Goal: Task Accomplishment & Management: Manage account settings

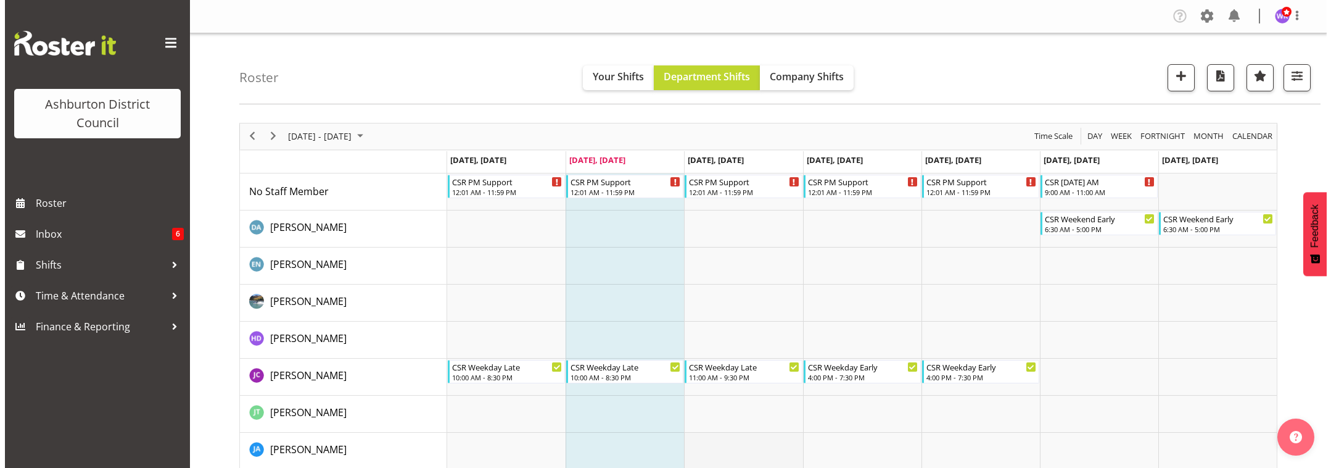
scroll to position [103, 0]
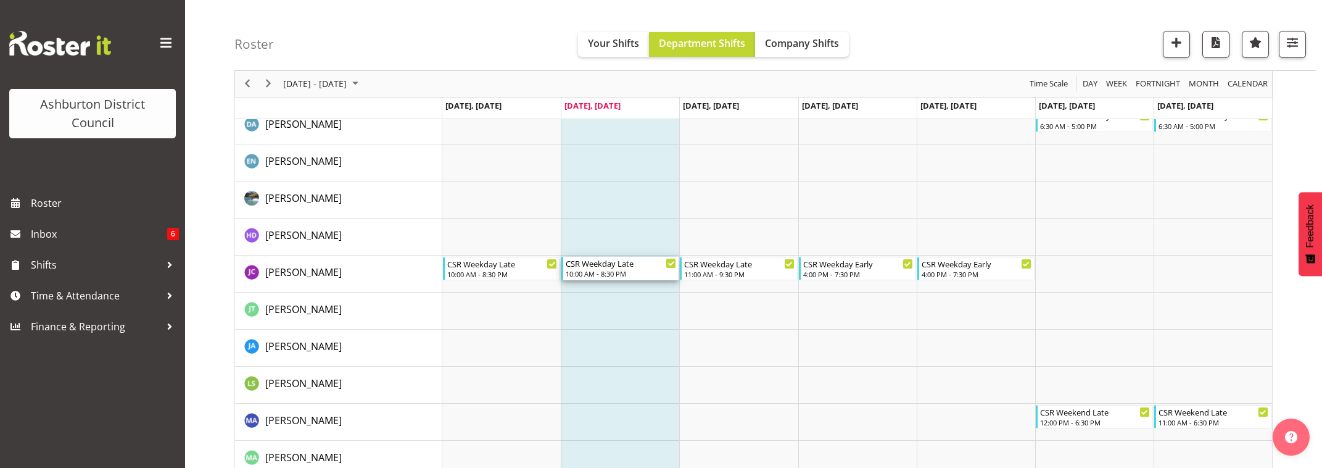
click at [623, 271] on div "10:00 AM - 8:30 PM" at bounding box center [621, 273] width 110 height 10
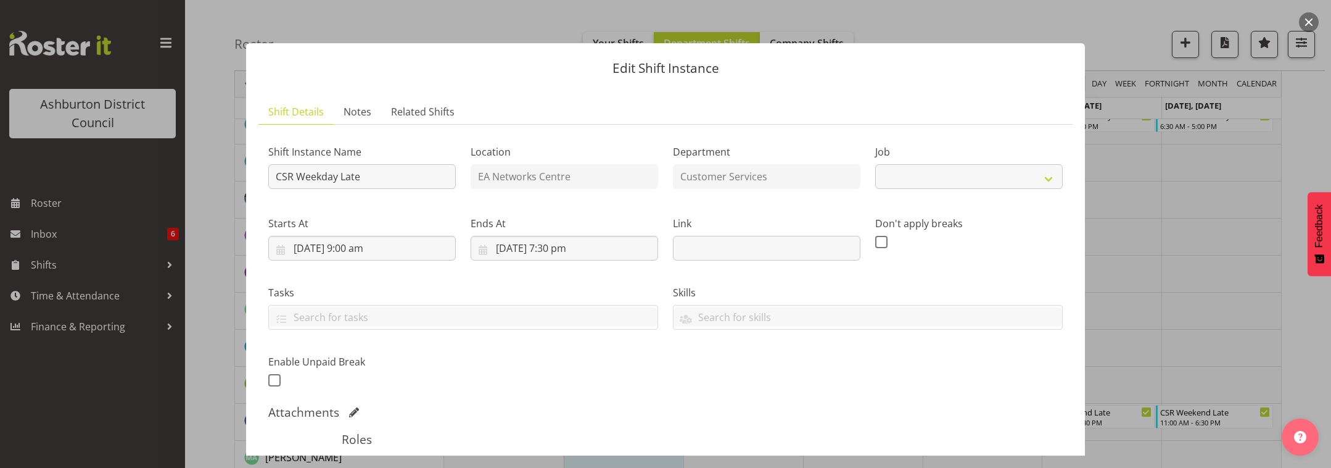
select select "30"
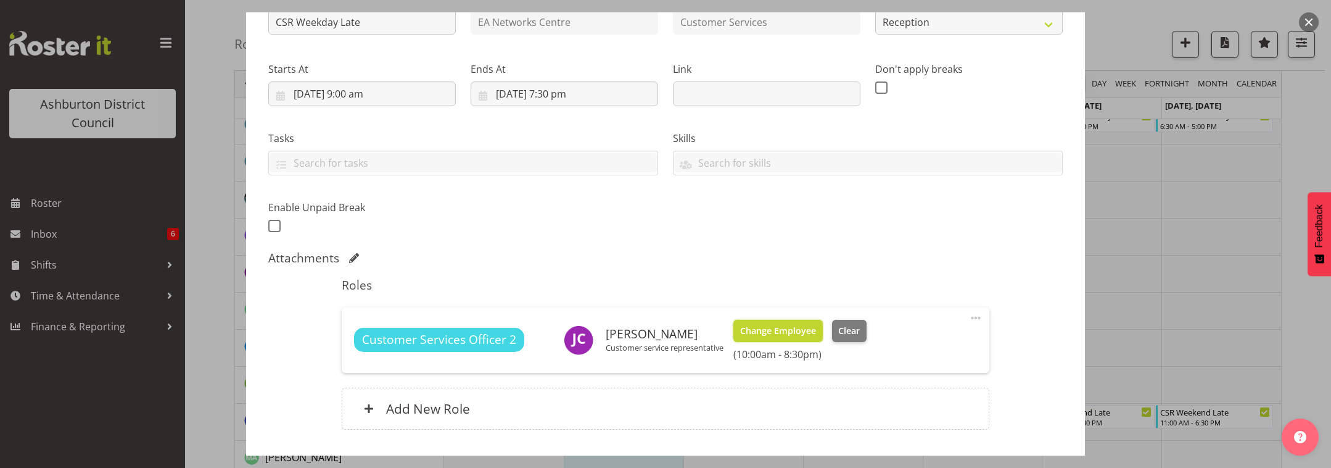
click at [795, 331] on span "Change Employee" at bounding box center [778, 331] width 76 height 14
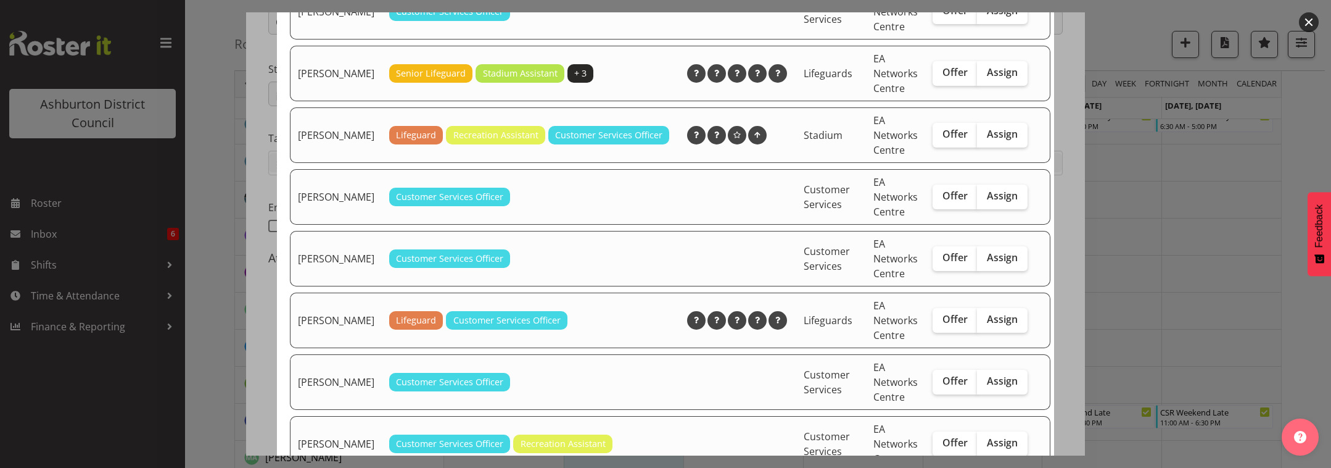
scroll to position [205, 0]
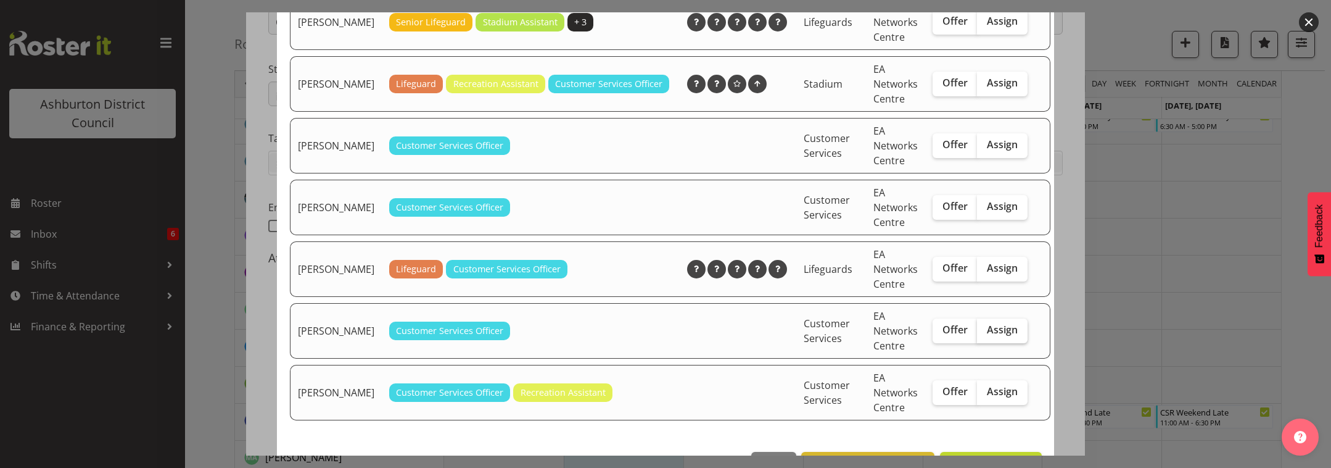
drag, startPoint x: 990, startPoint y: 346, endPoint x: 901, endPoint y: 333, distance: 89.8
click at [989, 336] on span "Assign" at bounding box center [1002, 329] width 31 height 12
click at [985, 334] on input "Assign" at bounding box center [981, 330] width 8 height 8
checkbox input "true"
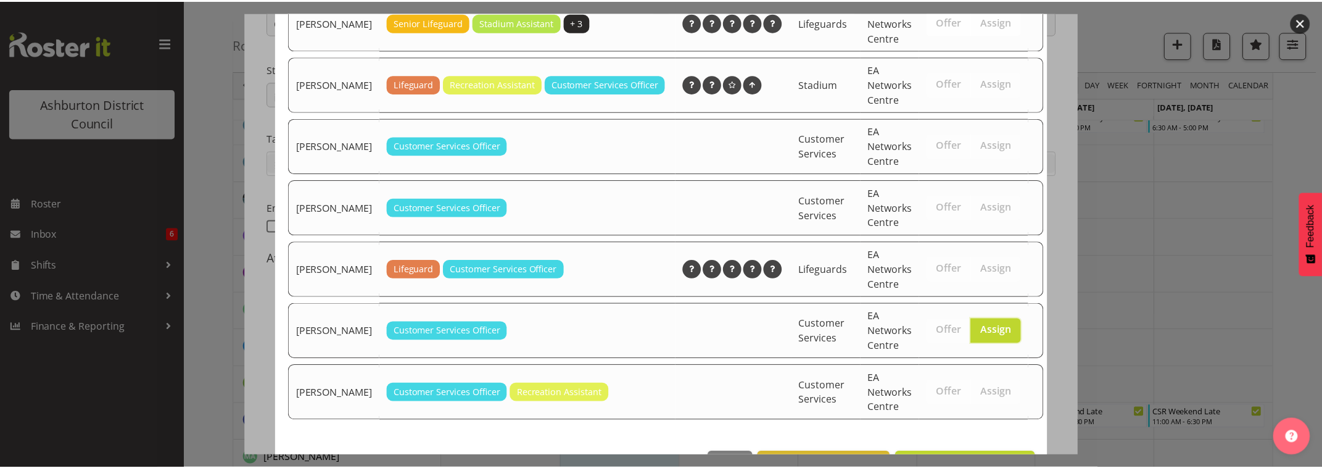
scroll to position [262, 0]
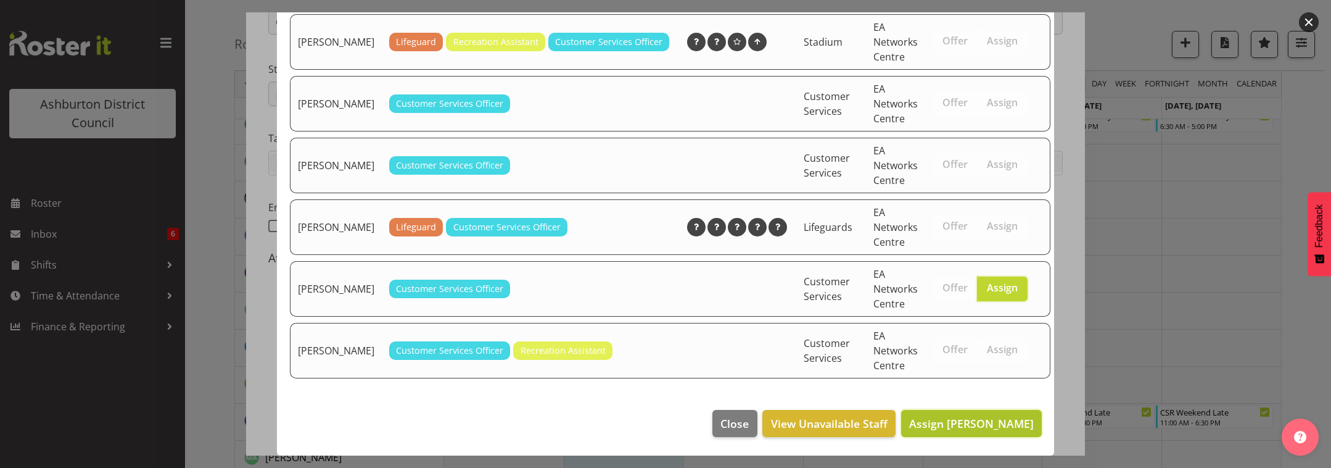
click at [973, 424] on span "Assign Moira Tarry" at bounding box center [971, 423] width 125 height 15
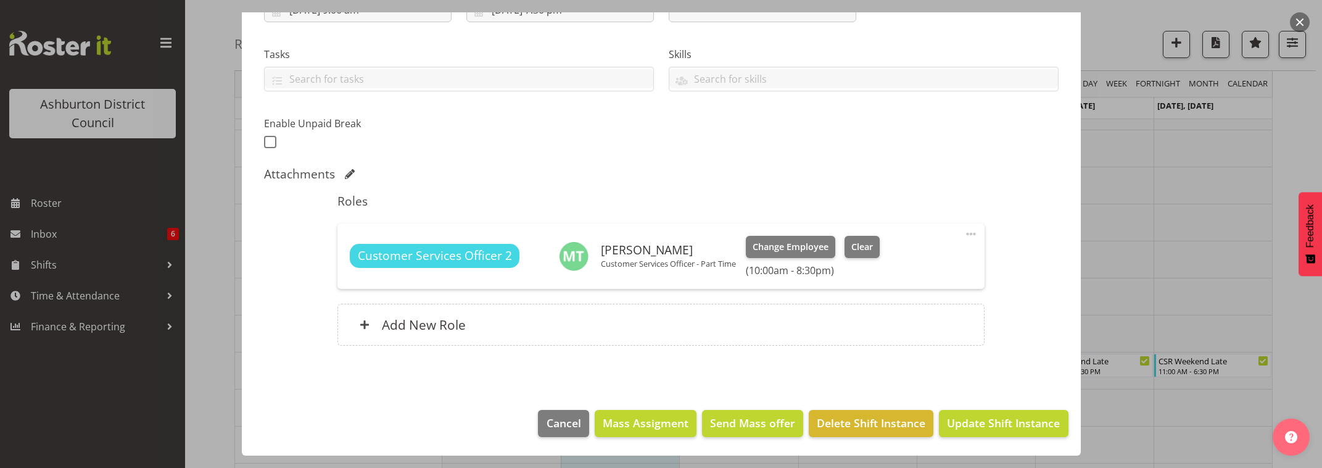
scroll to position [234, 0]
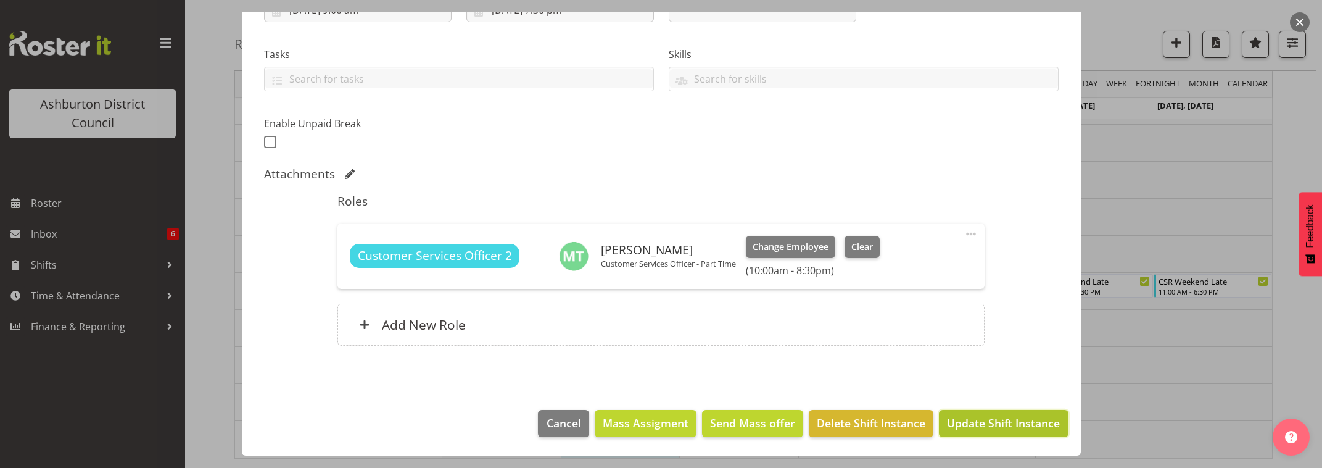
click at [1009, 421] on span "Update Shift Instance" at bounding box center [1003, 423] width 113 height 16
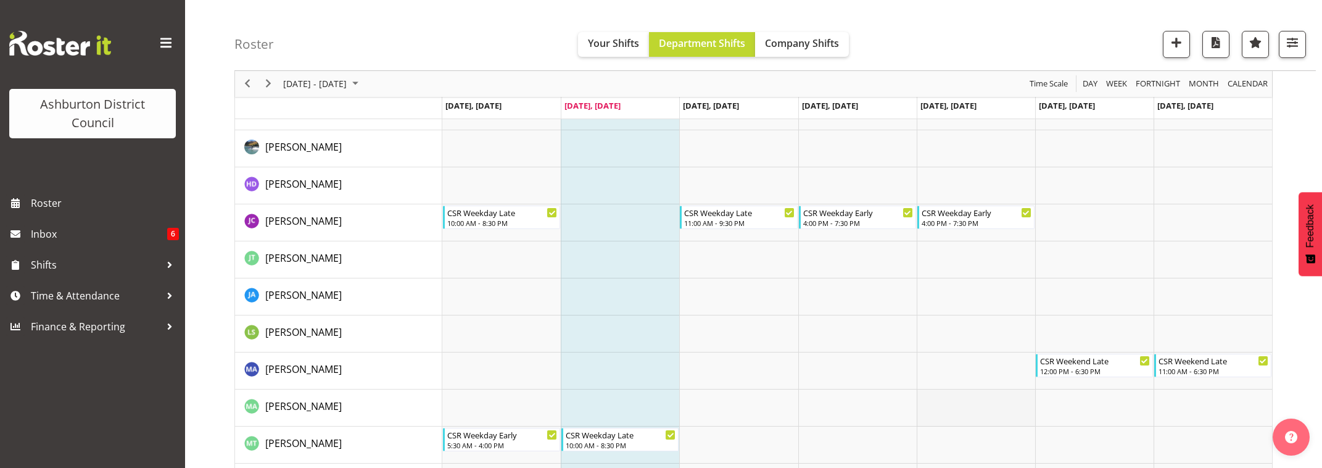
scroll to position [234, 0]
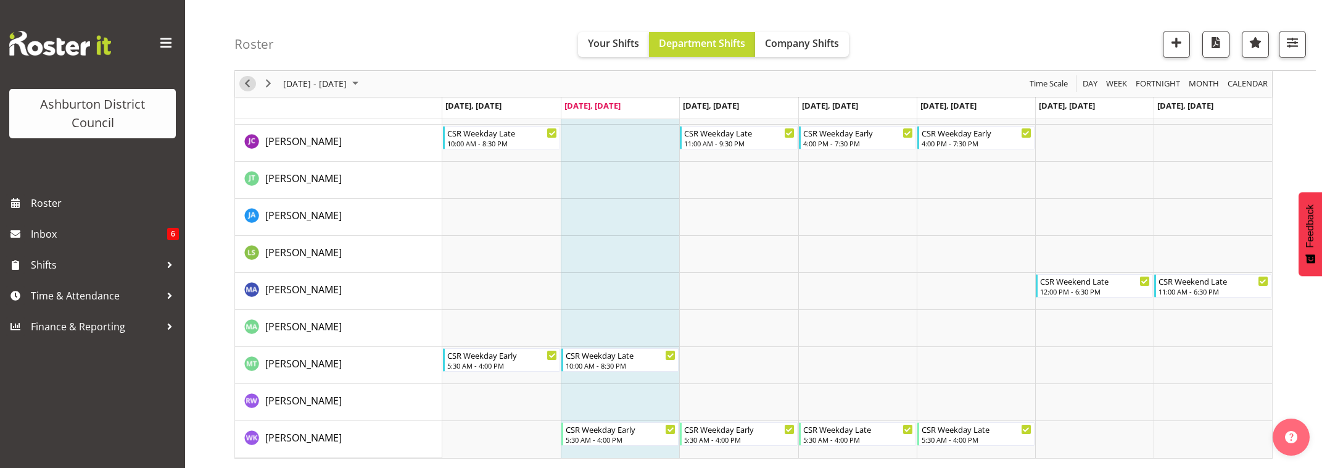
click at [249, 86] on span "Previous" at bounding box center [247, 83] width 15 height 15
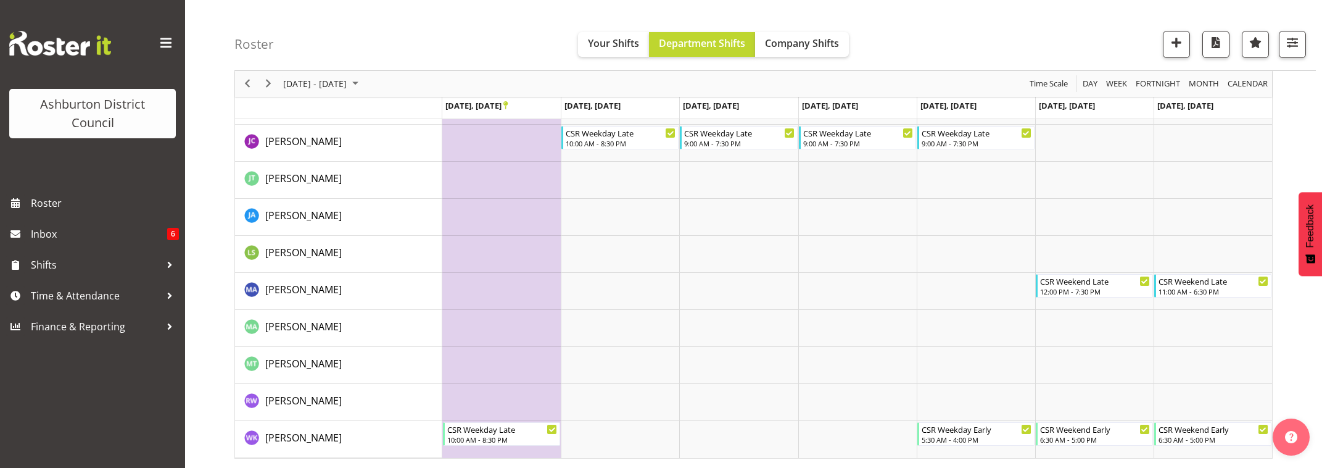
scroll to position [28, 0]
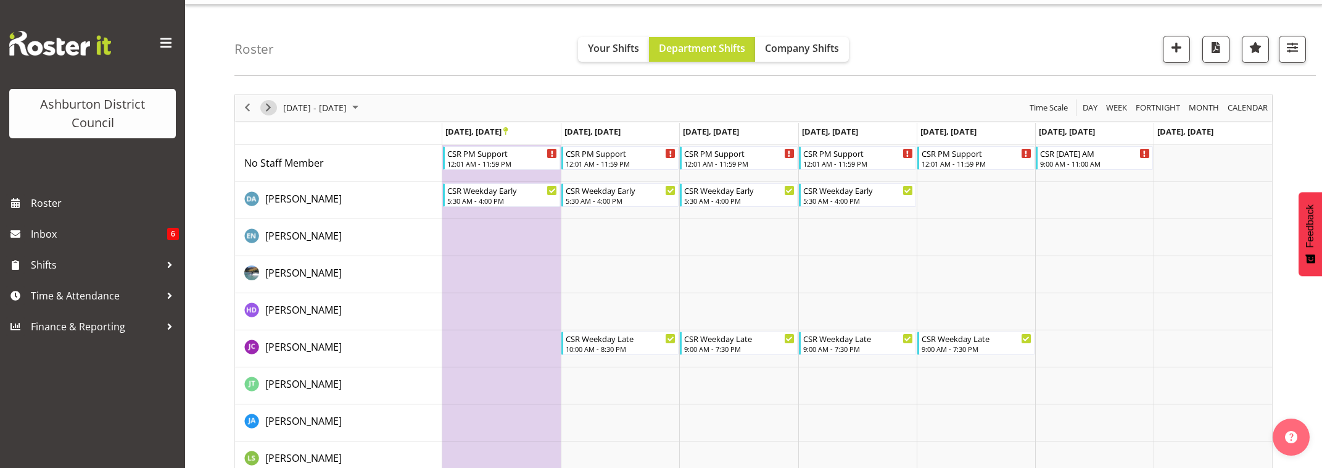
click at [266, 110] on span "Next" at bounding box center [268, 107] width 15 height 15
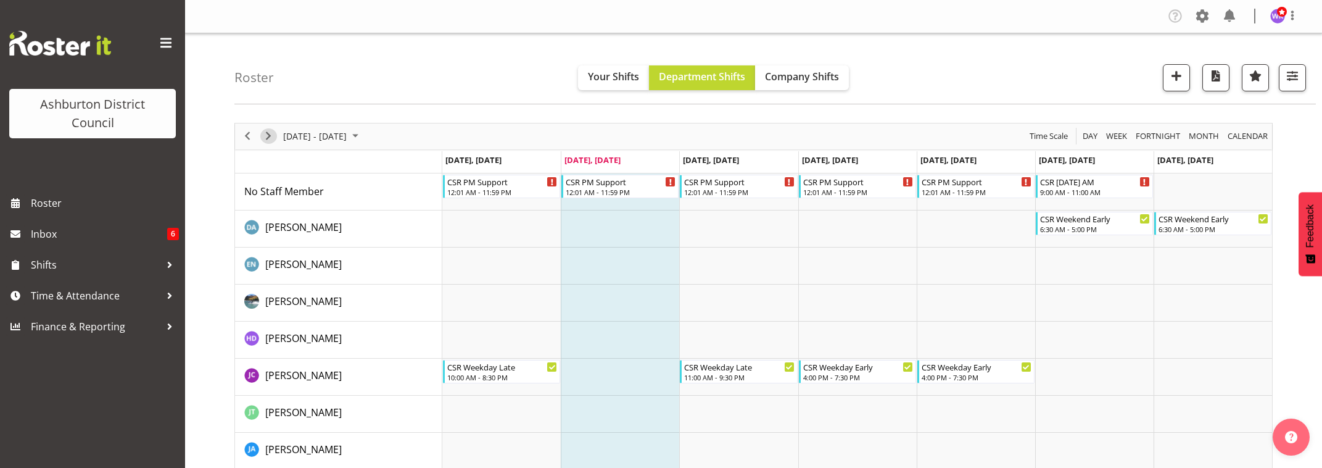
click at [273, 138] on span "Next" at bounding box center [268, 135] width 15 height 15
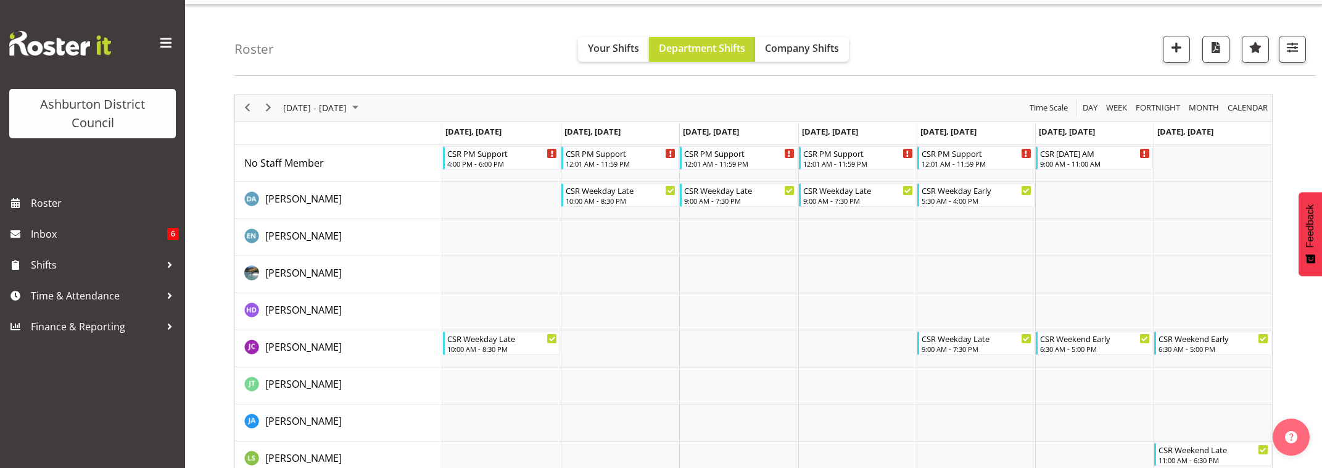
scroll to position [131, 0]
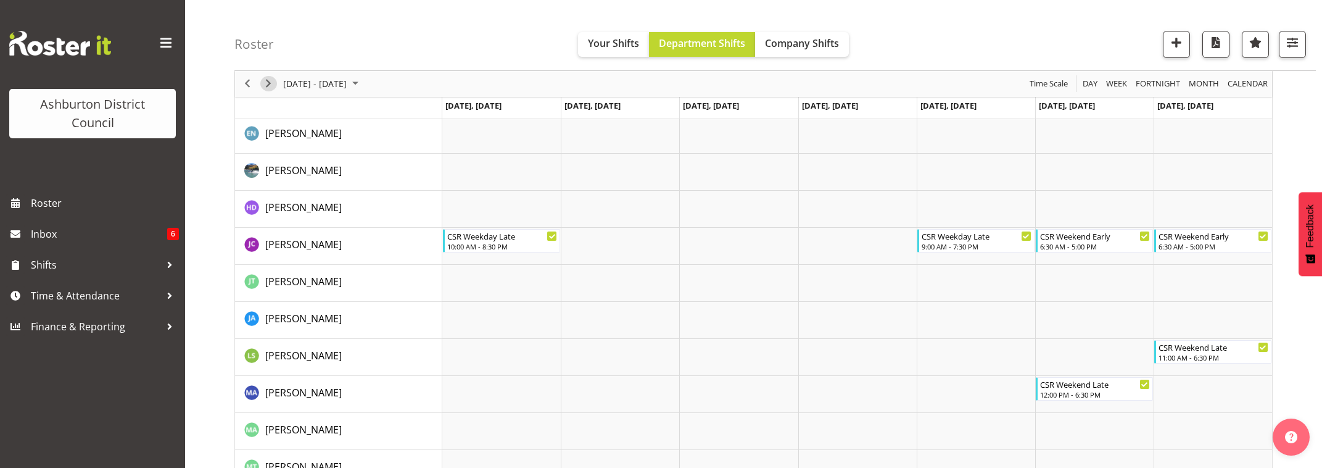
click at [268, 85] on span "Next" at bounding box center [268, 83] width 15 height 15
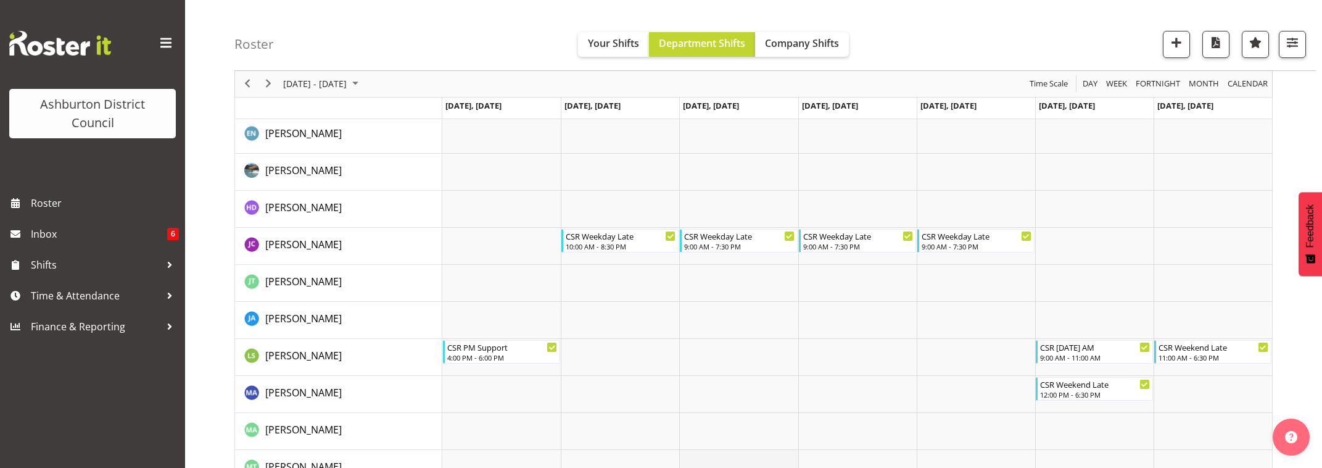
scroll to position [234, 0]
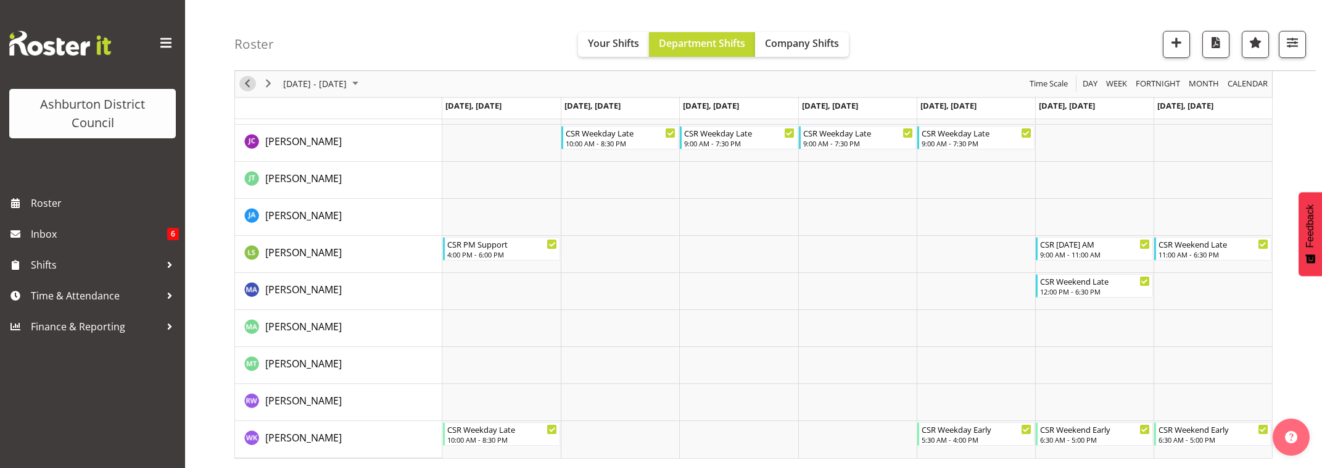
click at [246, 85] on span "Previous" at bounding box center [247, 83] width 15 height 15
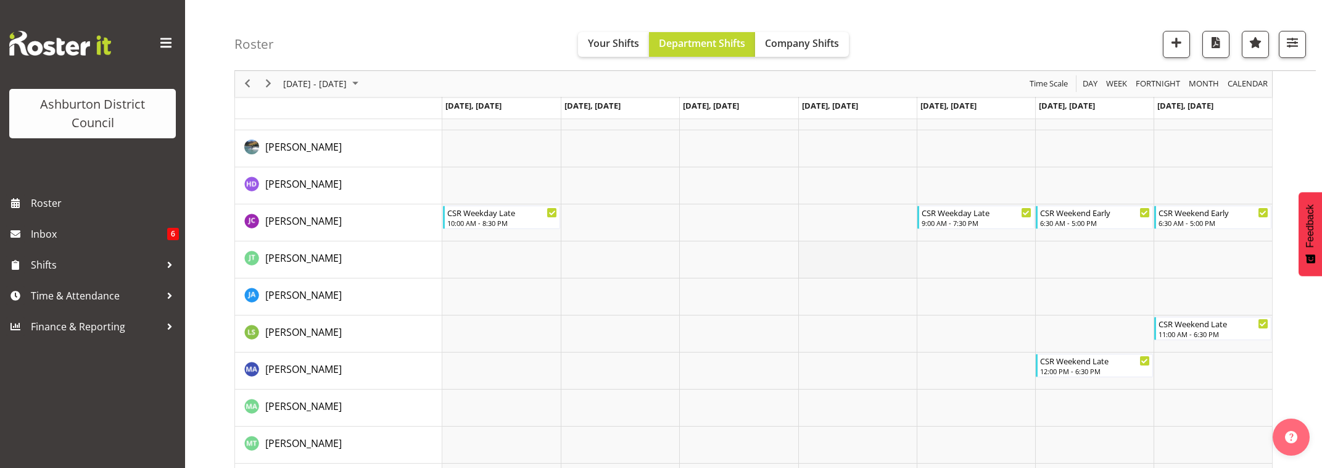
scroll to position [234, 0]
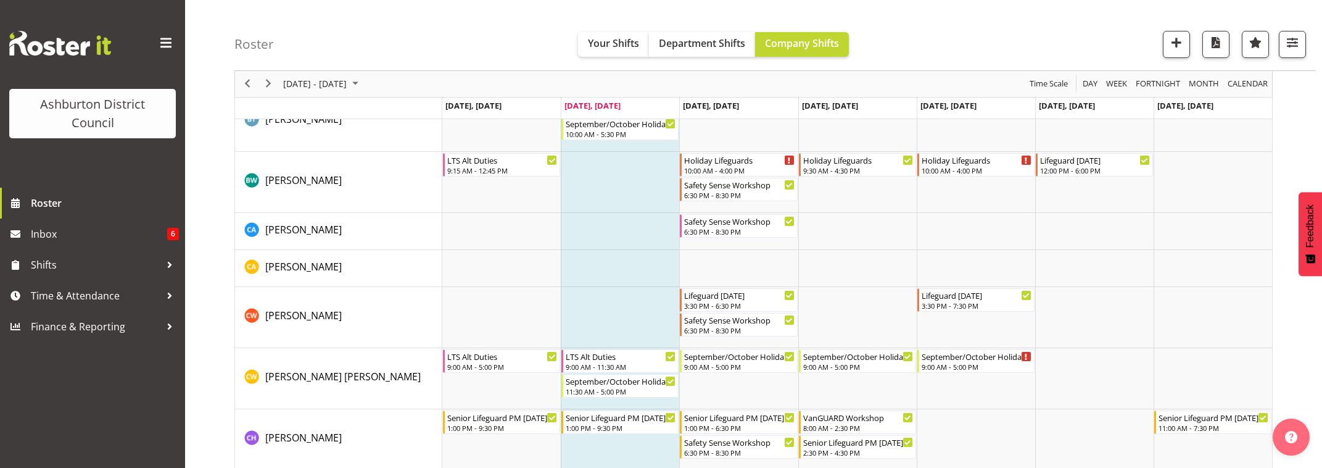
scroll to position [530, 0]
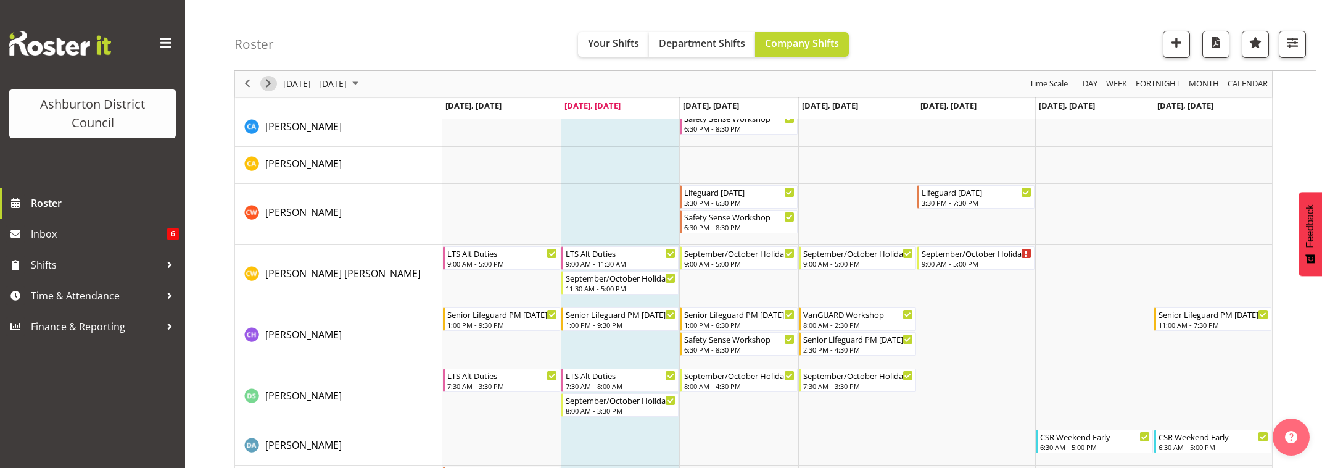
click at [270, 82] on span "Next" at bounding box center [268, 83] width 15 height 15
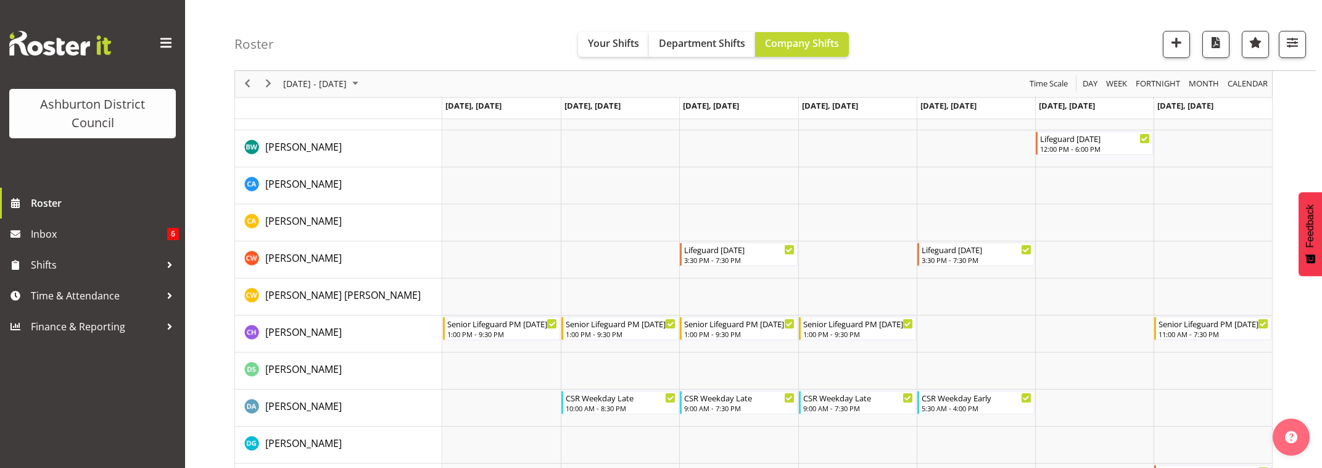
scroll to position [67, 0]
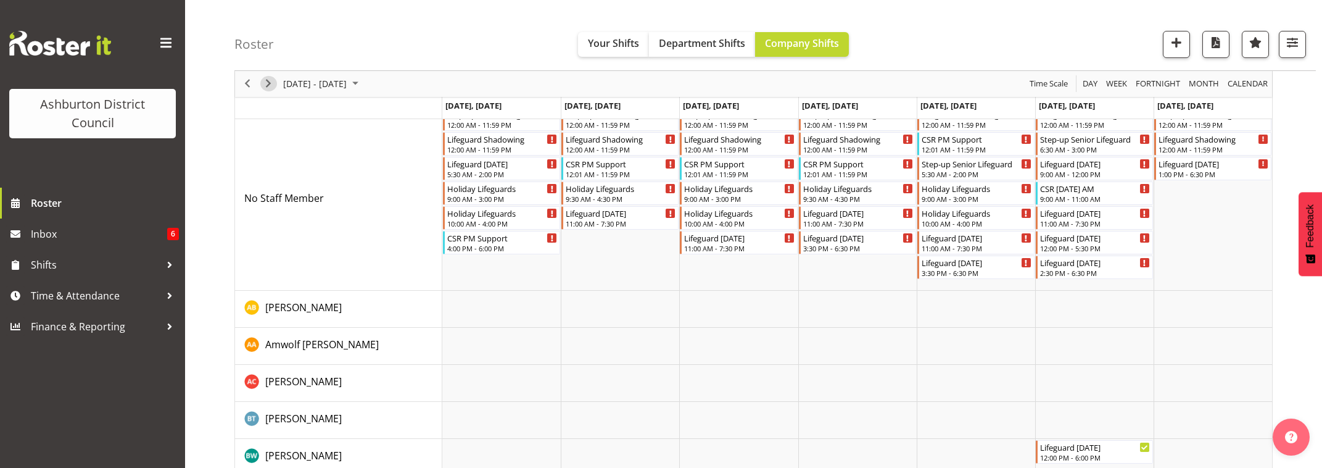
click at [269, 86] on span "Next" at bounding box center [268, 83] width 15 height 15
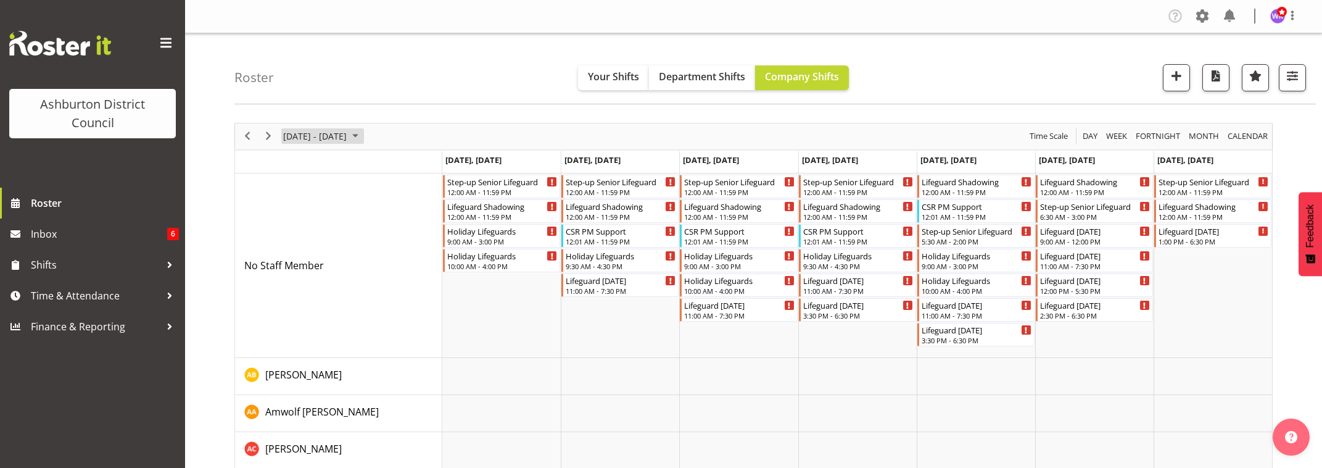
click at [320, 140] on span "October 13 - 19, 2025" at bounding box center [315, 135] width 66 height 15
drag, startPoint x: 408, startPoint y: 320, endPoint x: 381, endPoint y: 321, distance: 27.2
click at [407, 320] on button "[DATE]" at bounding box center [403, 318] width 42 height 17
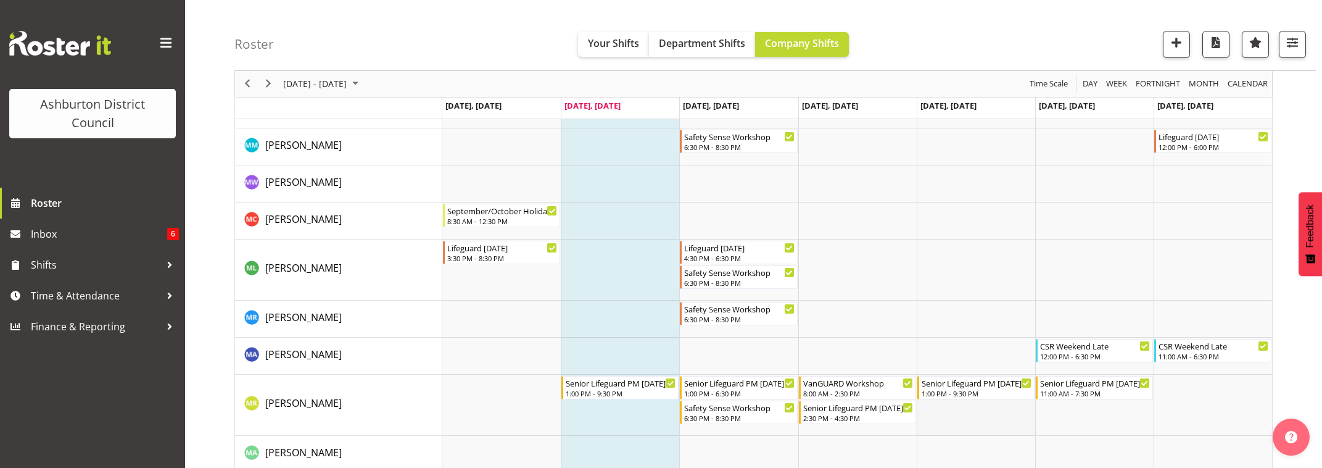
scroll to position [2329, 0]
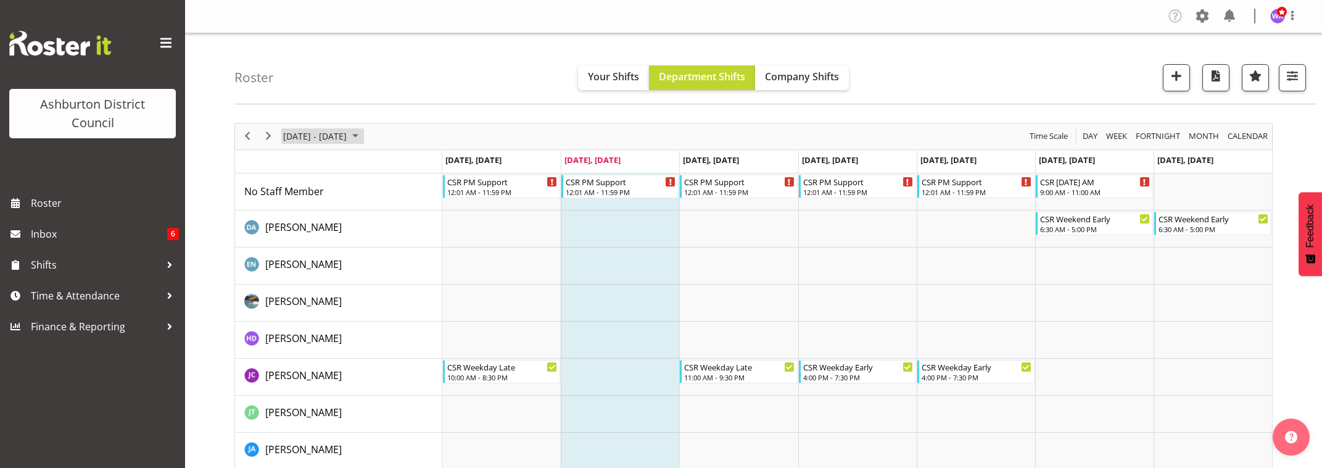
click at [331, 136] on span "[DATE] - [DATE]" at bounding box center [315, 135] width 66 height 15
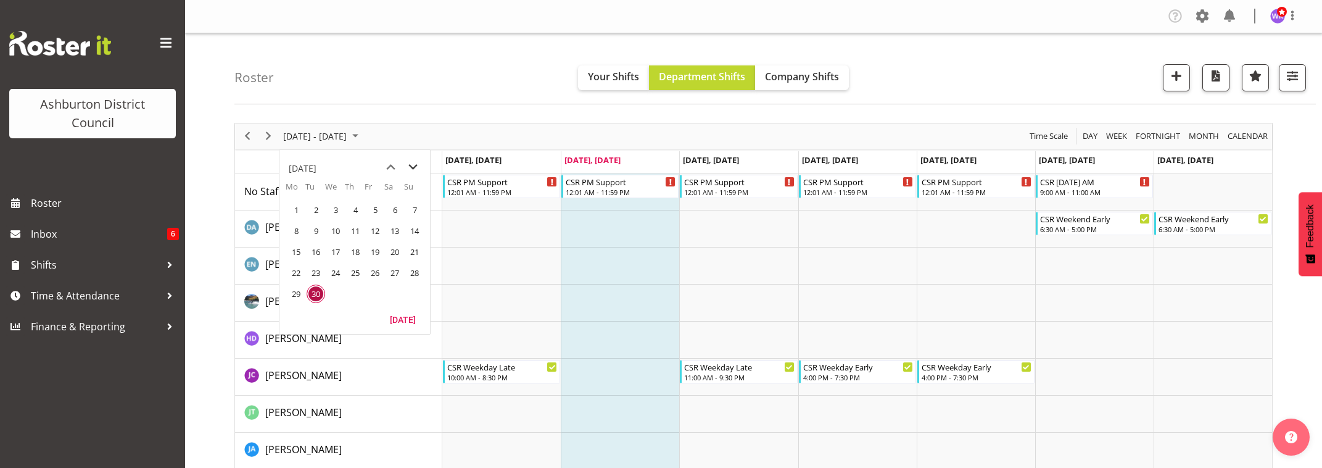
click at [413, 167] on span "next month" at bounding box center [413, 167] width 22 height 22
click at [411, 165] on span "next month" at bounding box center [413, 167] width 22 height 22
drag, startPoint x: 299, startPoint y: 228, endPoint x: 404, endPoint y: 228, distance: 105.5
click at [299, 228] on span "3" at bounding box center [296, 230] width 19 height 19
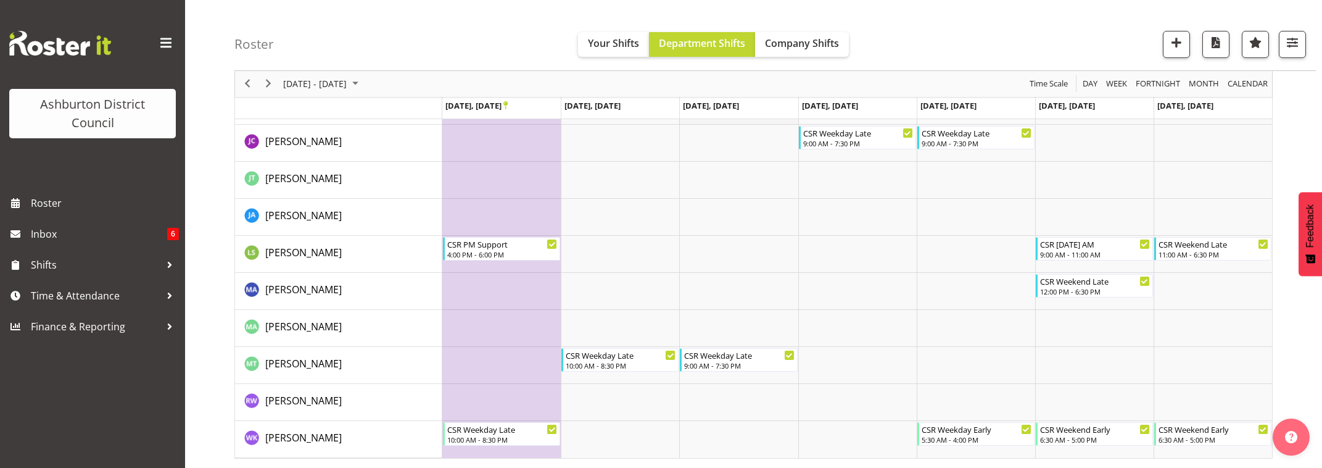
scroll to position [28, 0]
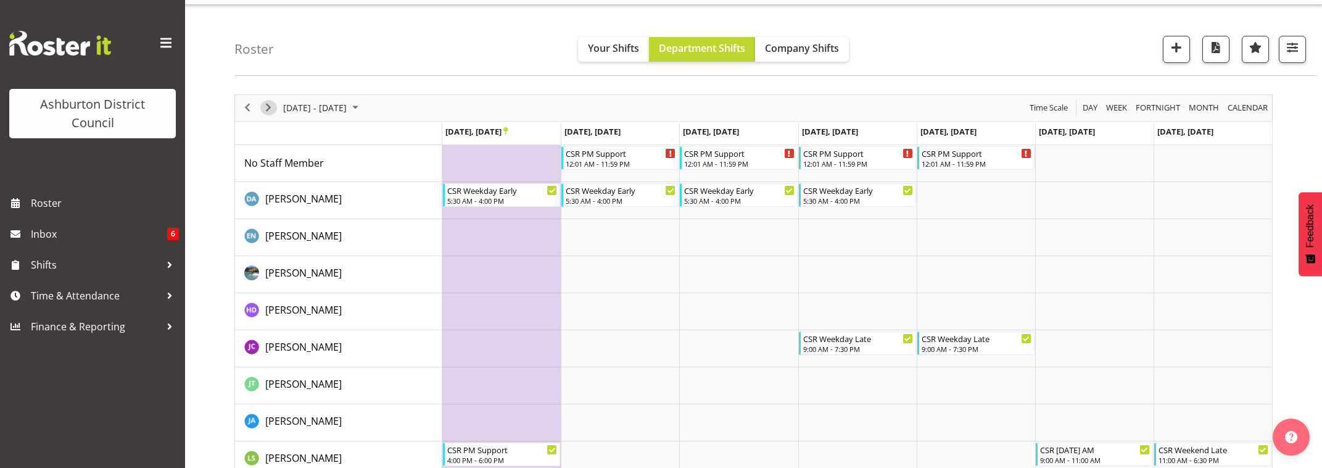
click at [266, 109] on span "Next" at bounding box center [268, 107] width 15 height 15
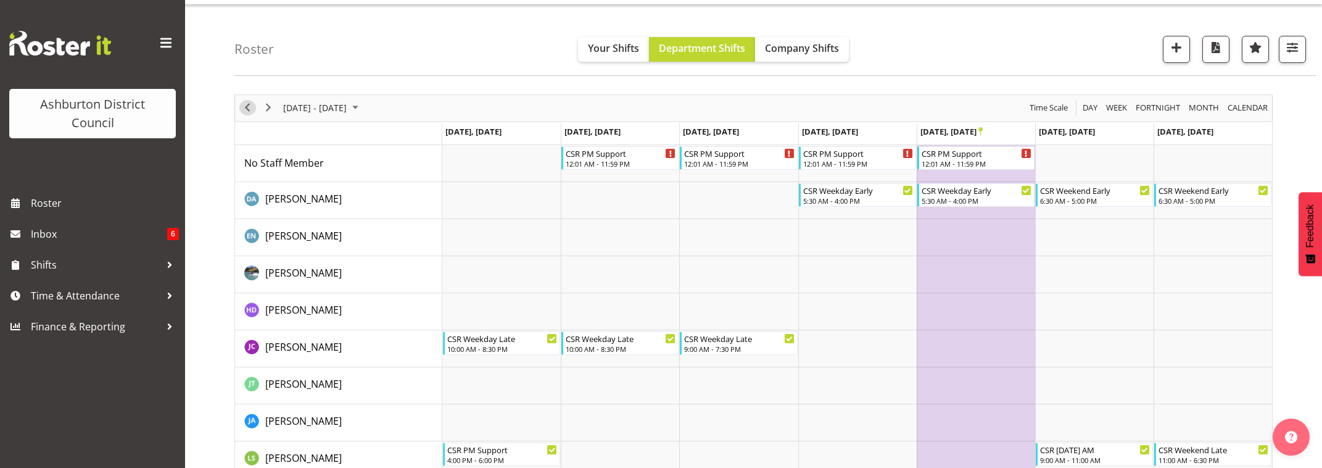
click at [243, 109] on span "Previous" at bounding box center [247, 107] width 15 height 15
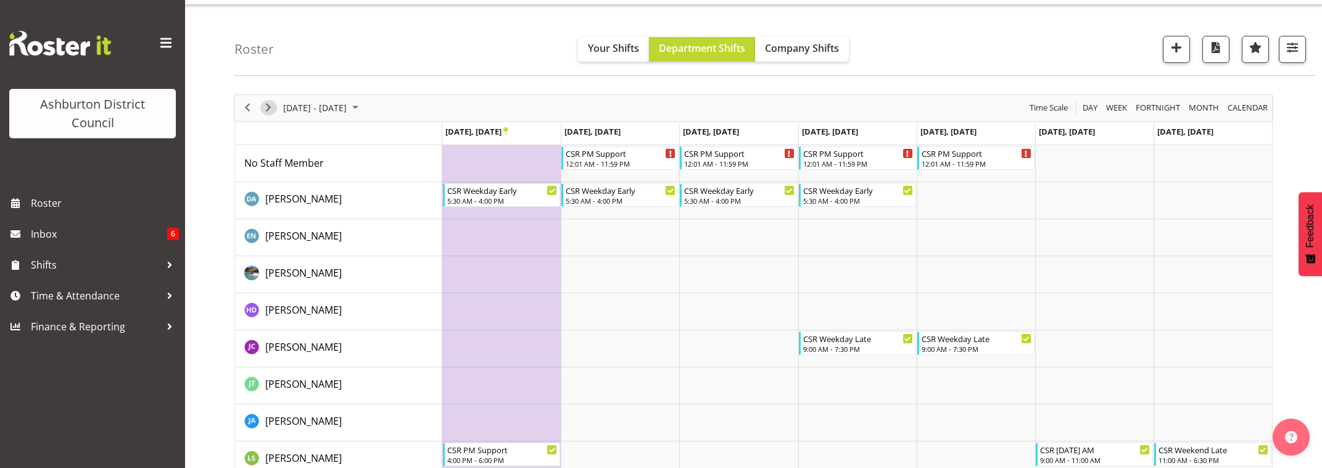
click at [269, 109] on span "Next" at bounding box center [268, 107] width 15 height 15
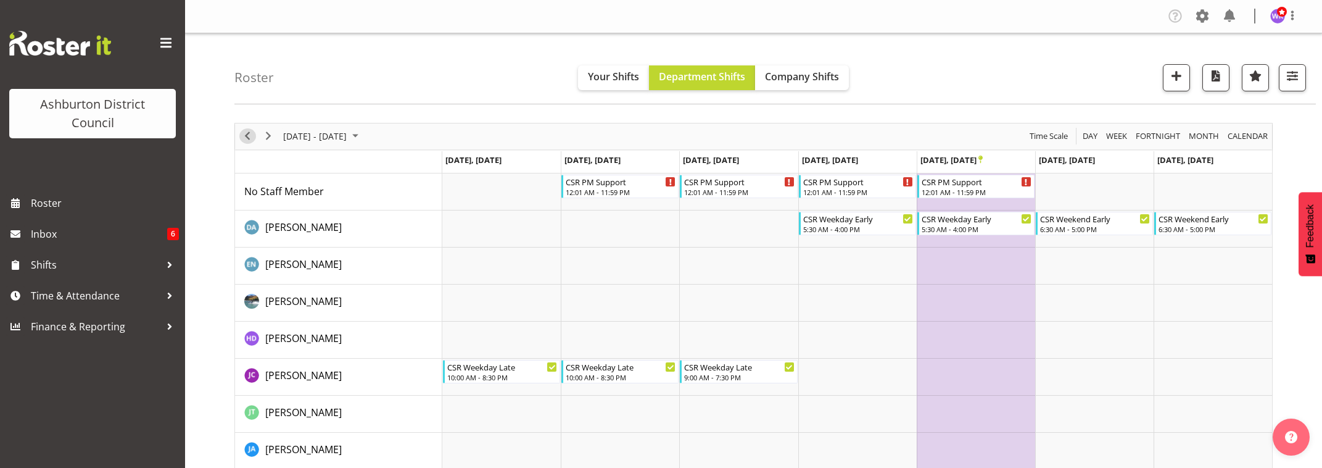
click at [244, 139] on span "Previous" at bounding box center [247, 135] width 15 height 15
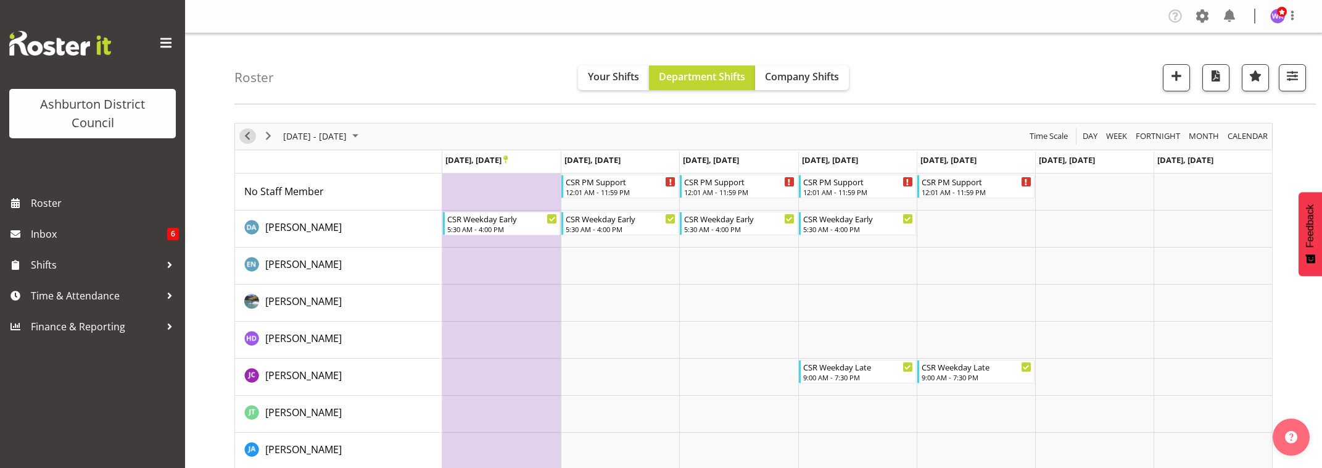
click at [247, 139] on span "Previous" at bounding box center [247, 135] width 15 height 15
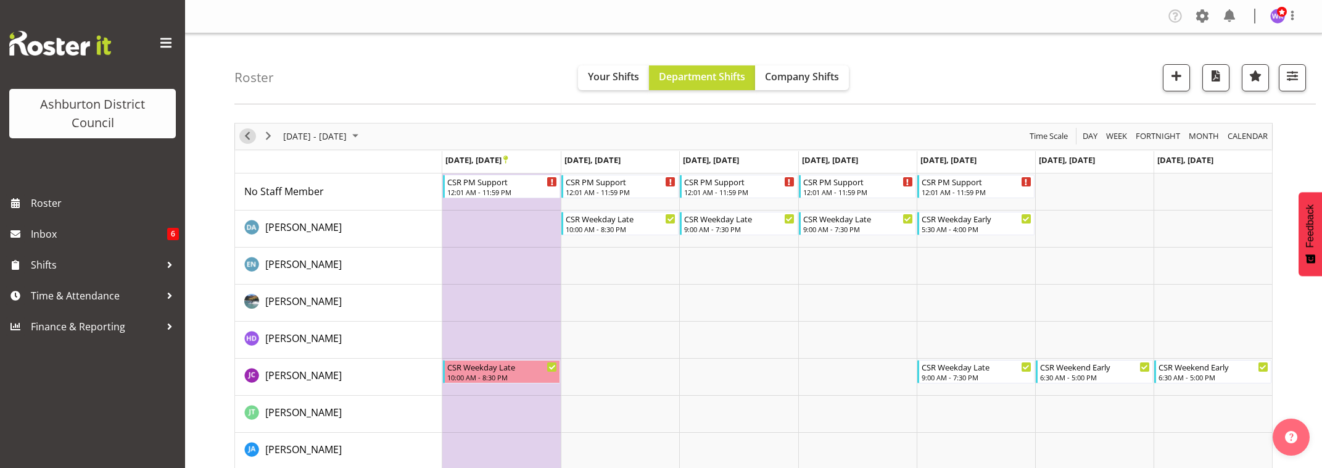
click at [247, 139] on span "Previous" at bounding box center [247, 135] width 15 height 15
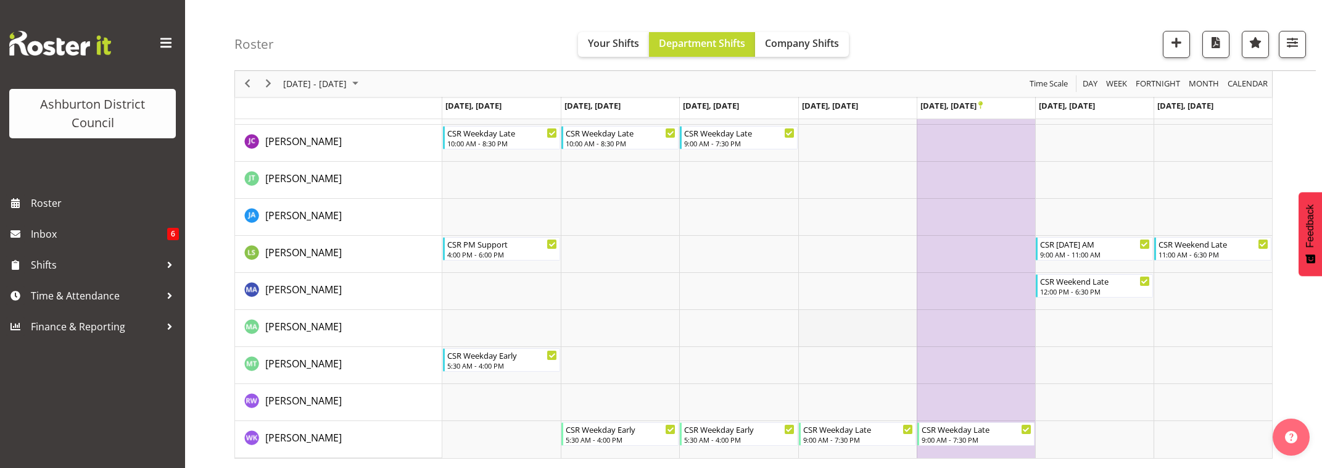
scroll to position [28, 0]
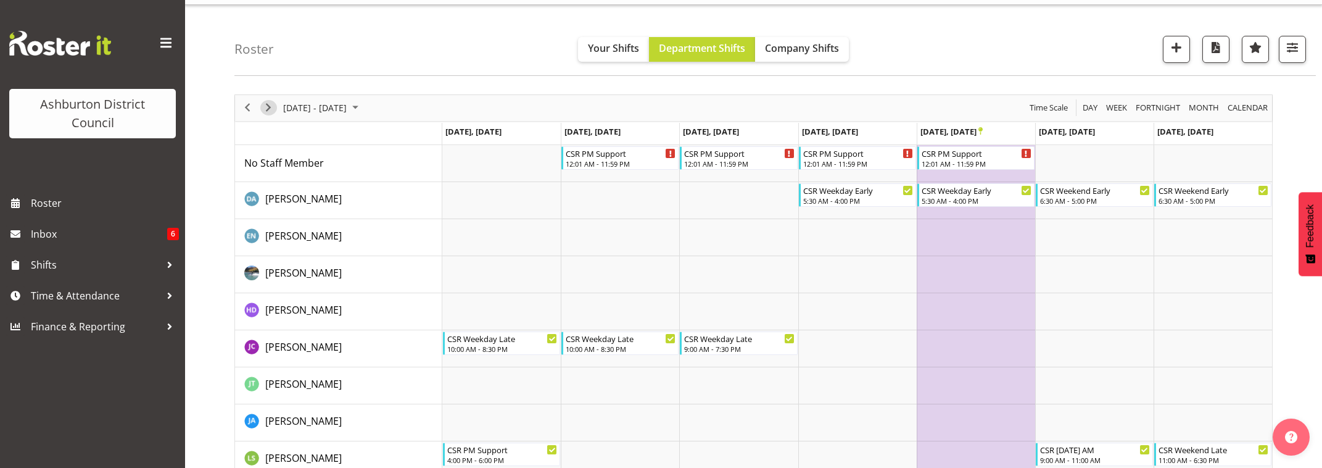
click at [270, 105] on span "Next" at bounding box center [268, 107] width 15 height 15
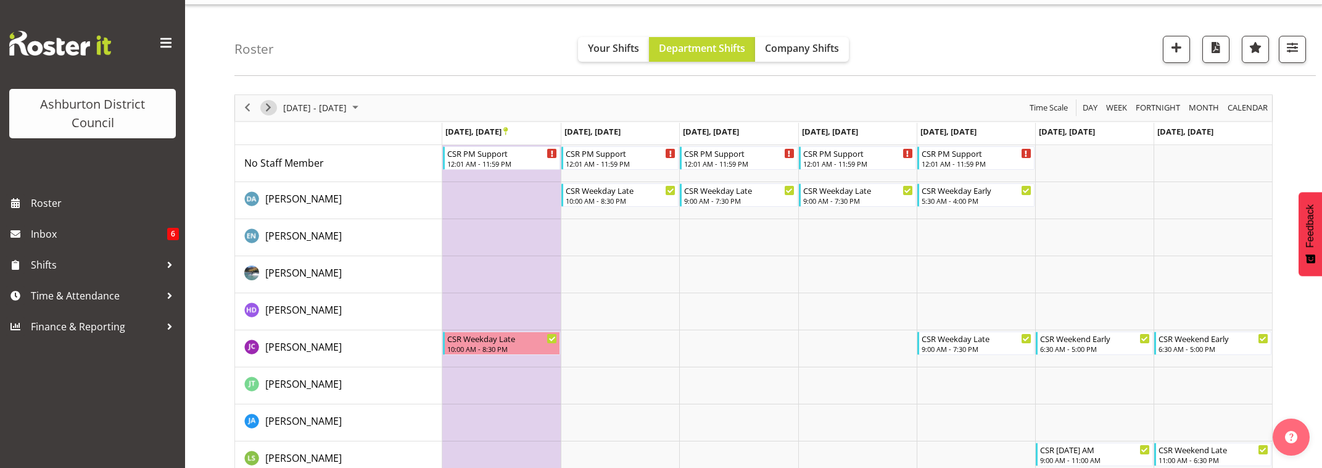
click at [268, 109] on span "Next" at bounding box center [268, 107] width 15 height 15
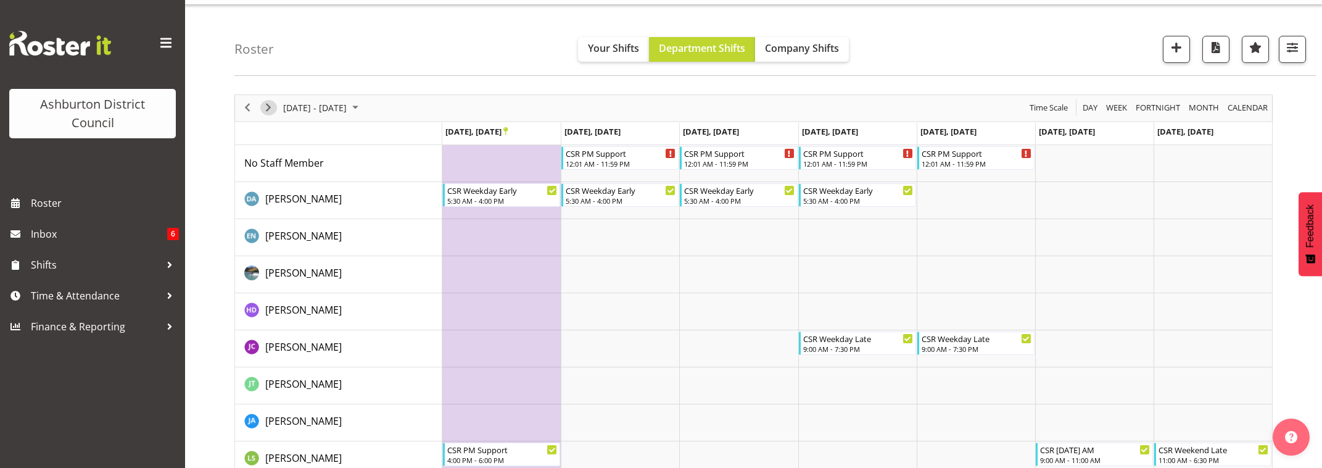
click at [260, 108] on button "Next" at bounding box center [268, 107] width 17 height 15
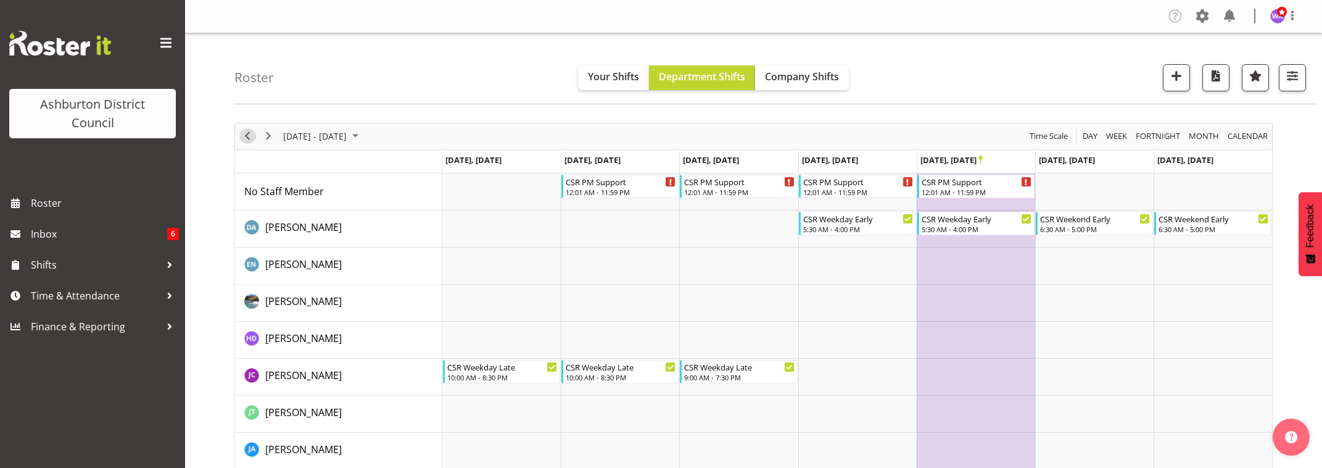
click at [247, 138] on span "Previous" at bounding box center [247, 135] width 15 height 15
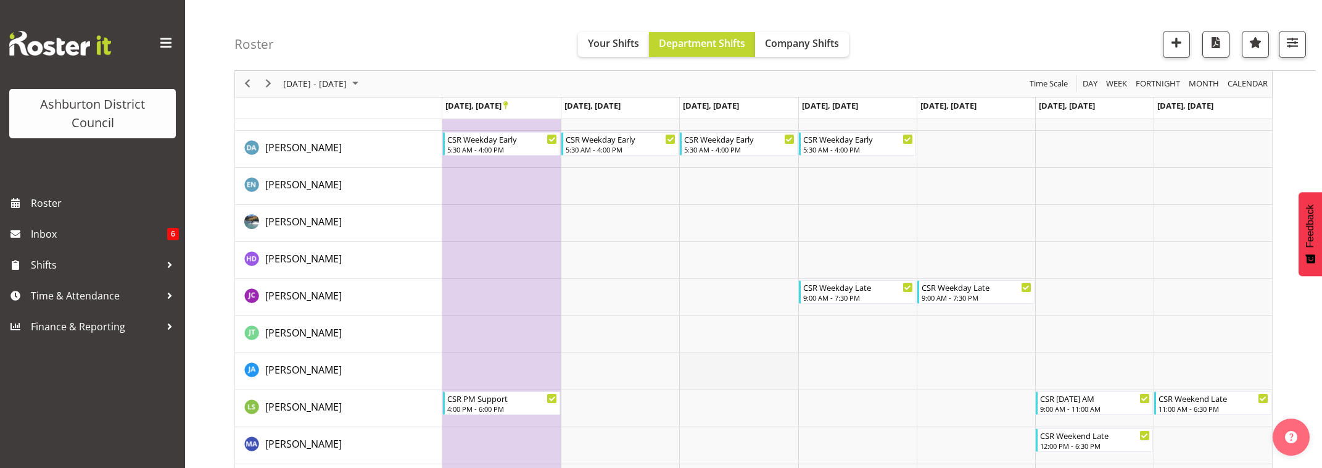
scroll to position [234, 0]
